Goal: Navigation & Orientation: Find specific page/section

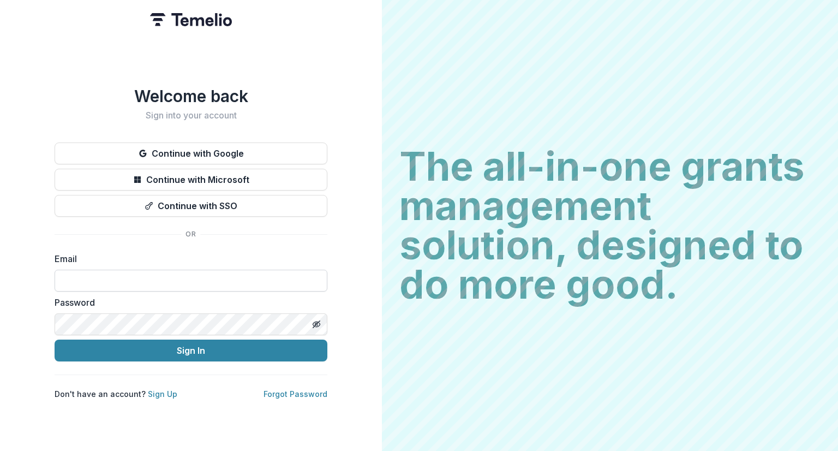
click at [137, 270] on input at bounding box center [191, 281] width 273 height 22
type input "**********"
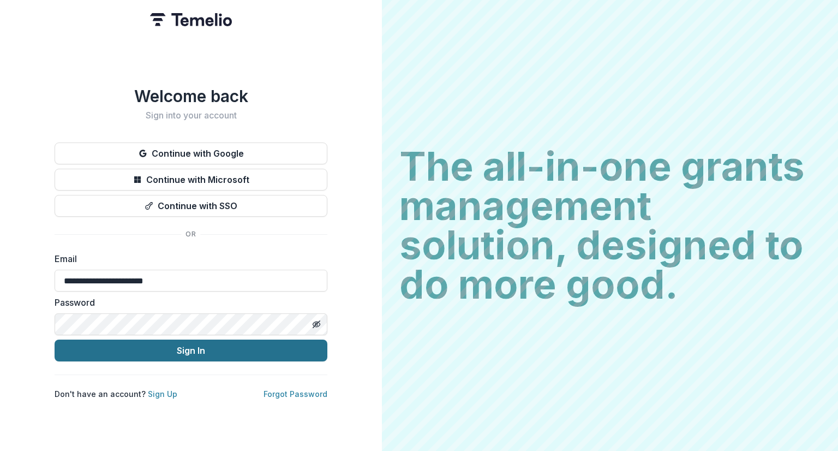
click at [168, 342] on button "Sign In" at bounding box center [191, 350] width 273 height 22
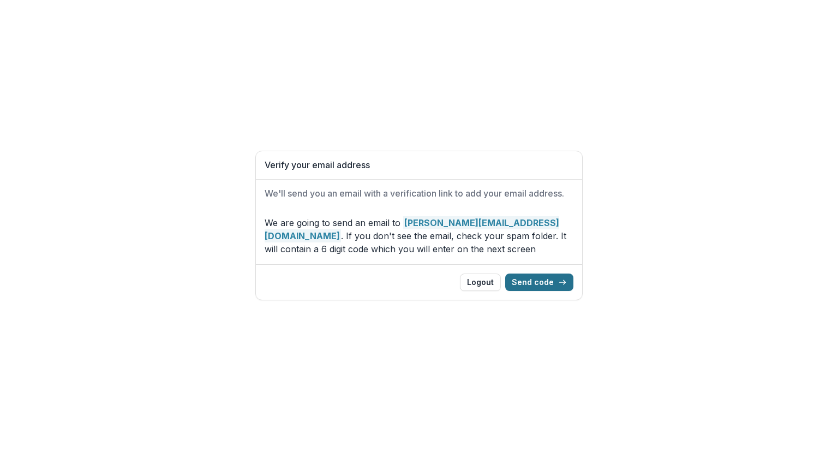
click at [541, 282] on button "Send code" at bounding box center [539, 281] width 68 height 17
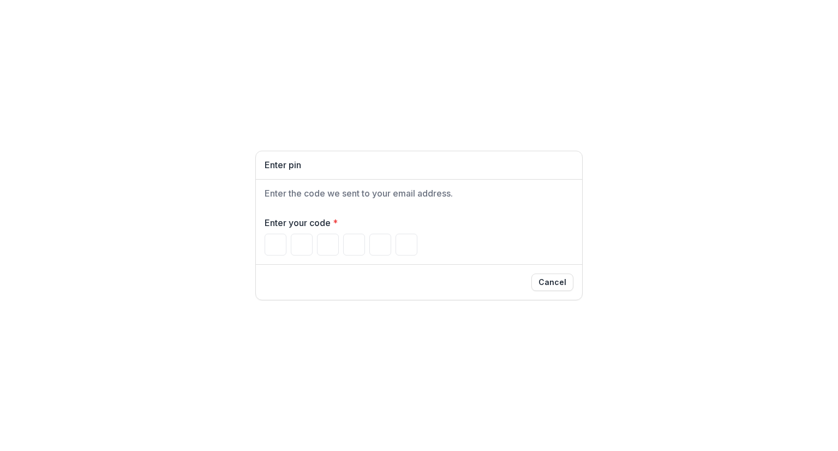
paste input "******"
type input "*"
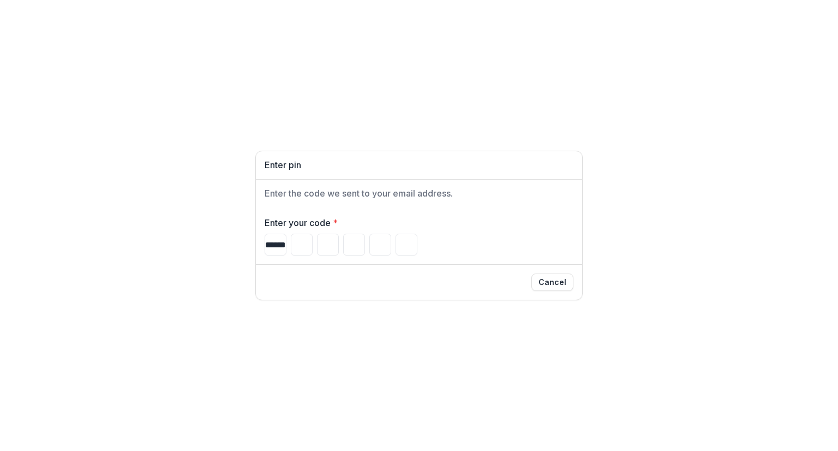
type input "*"
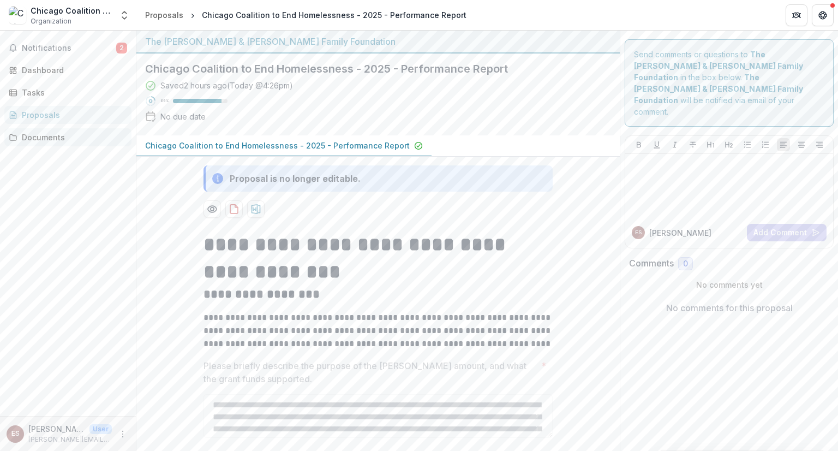
click at [53, 136] on div "Documents" at bounding box center [72, 137] width 101 height 11
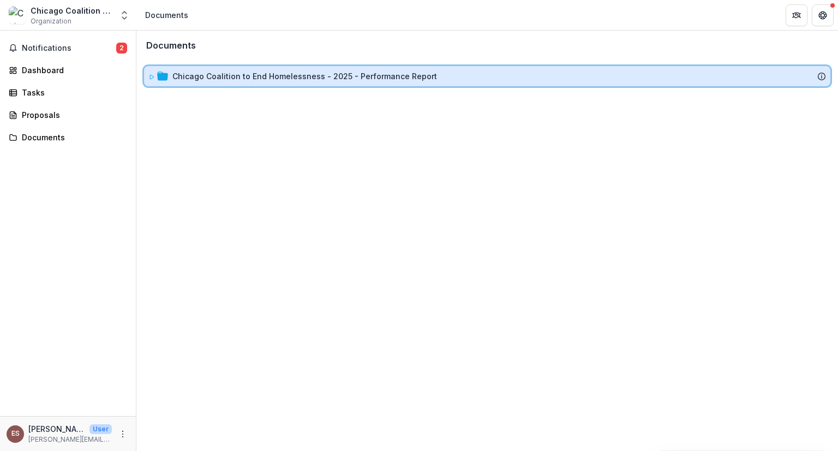
click at [255, 67] on div "Chicago Coalition to End Homelessness - 2025 - Performance Report" at bounding box center [487, 76] width 686 height 20
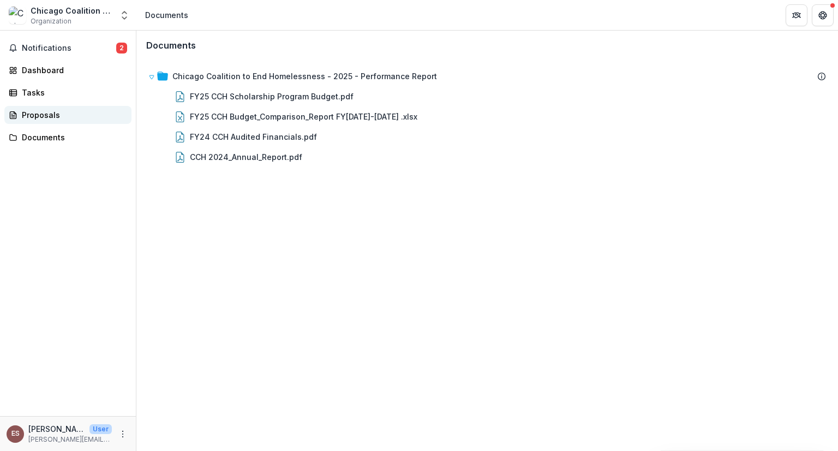
click at [37, 116] on div "Proposals" at bounding box center [72, 114] width 101 height 11
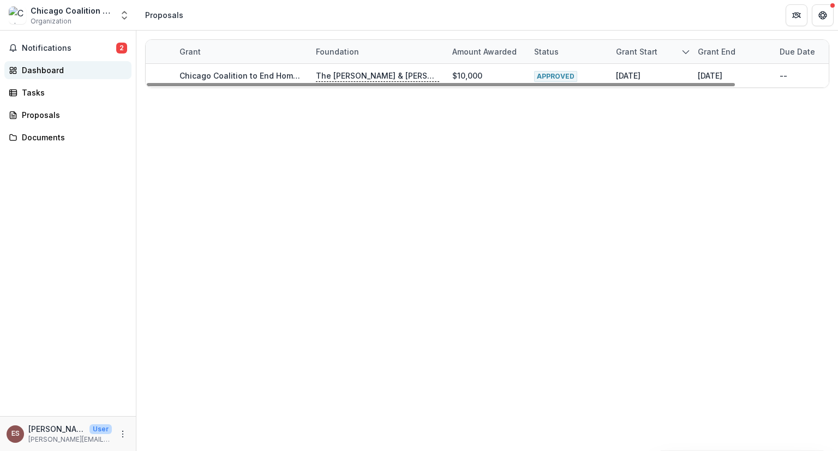
click at [33, 76] on link "Dashboard" at bounding box center [67, 70] width 127 height 18
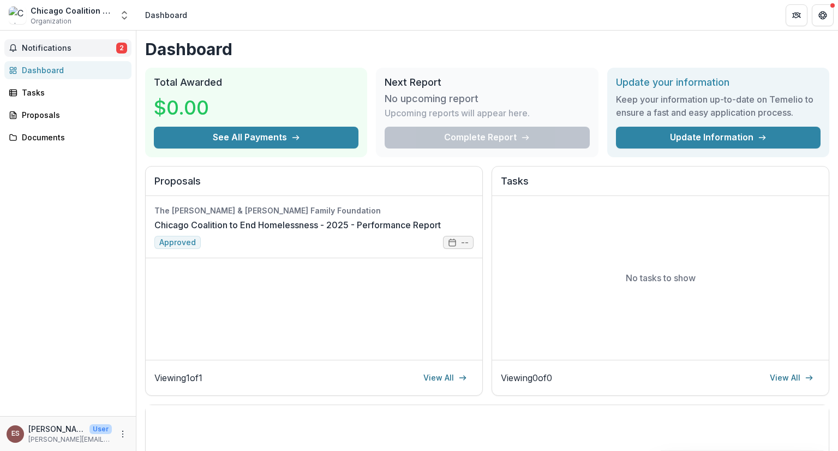
click at [44, 54] on button "Notifications 2" at bounding box center [67, 47] width 127 height 17
click at [64, 244] on div "Notifications 2 Unread 2 Archived HK Hannah Kaplan changed Chicago Coalition to…" at bounding box center [68, 223] width 136 height 385
click at [52, 114] on div "Proposals" at bounding box center [72, 114] width 101 height 11
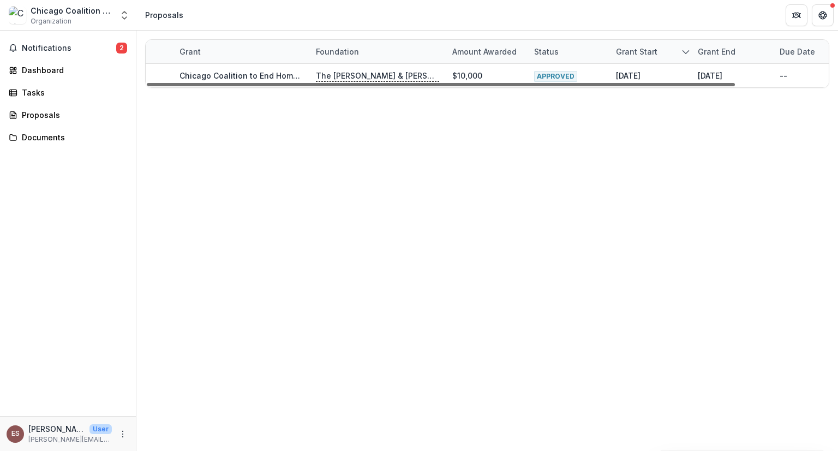
drag, startPoint x: 569, startPoint y: 83, endPoint x: 208, endPoint y: 87, distance: 361.3
click at [208, 86] on div at bounding box center [441, 84] width 588 height 3
